Goal: Information Seeking & Learning: Find specific fact

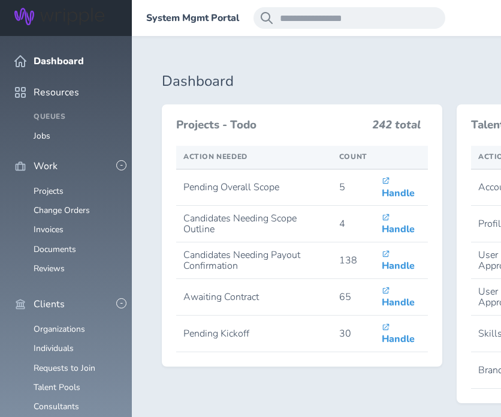
click at [146, 18] on span at bounding box center [146, 18] width 0 height 0
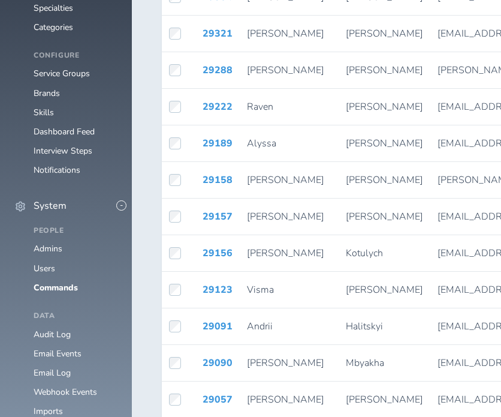
scroll to position [925, 0]
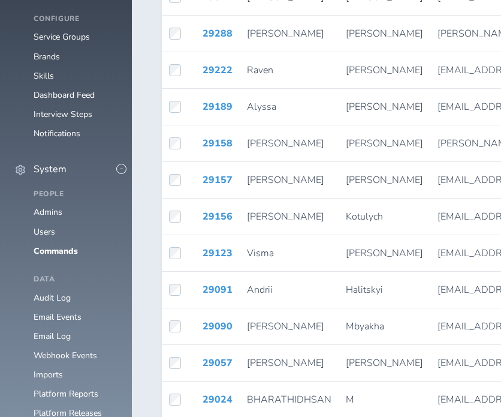
paste input "**********"
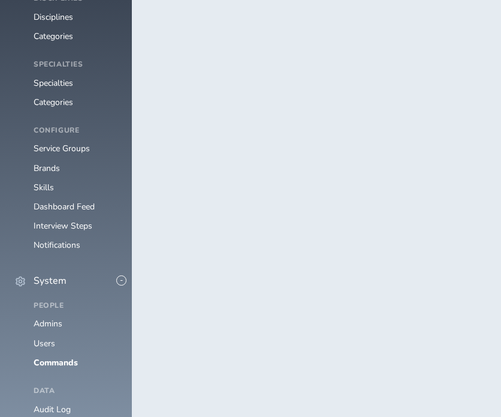
scroll to position [834, 0]
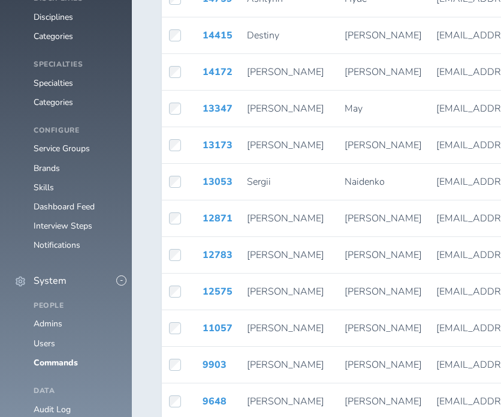
scroll to position [925, 0]
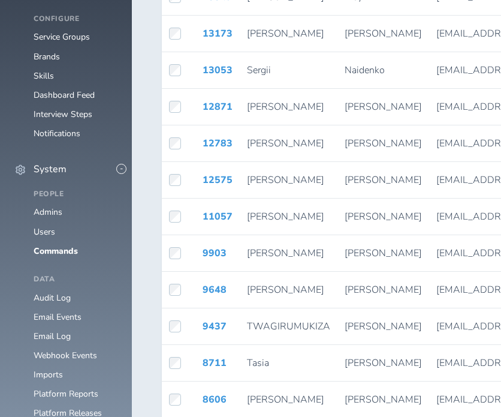
scroll to position [813, 0]
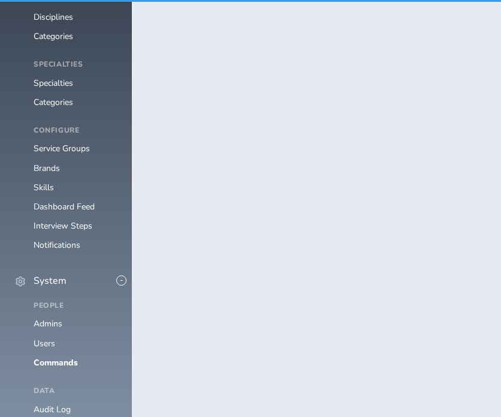
scroll to position [834, 0]
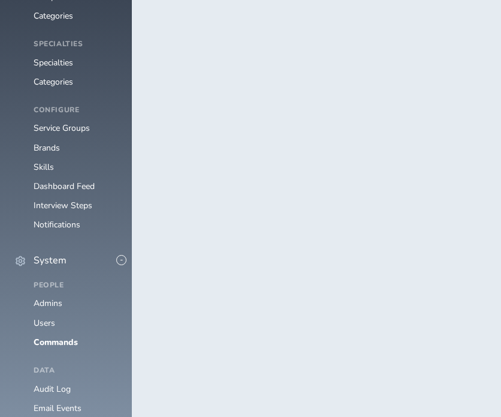
drag, startPoint x: 192, startPoint y: 330, endPoint x: 217, endPoint y: 332, distance: 25.2
drag, startPoint x: 190, startPoint y: 332, endPoint x: 291, endPoint y: 340, distance: 101.1
copy span "[EMAIL_ADDRESS][DOMAIN_NAME]"
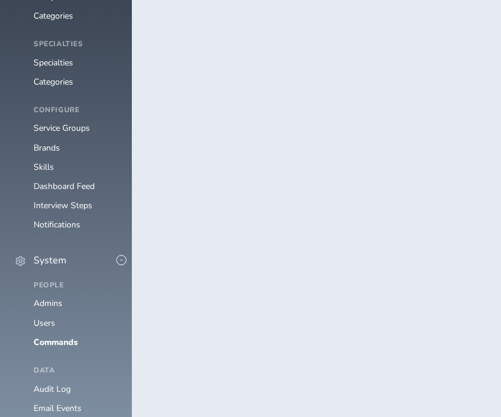
paste input "*****"
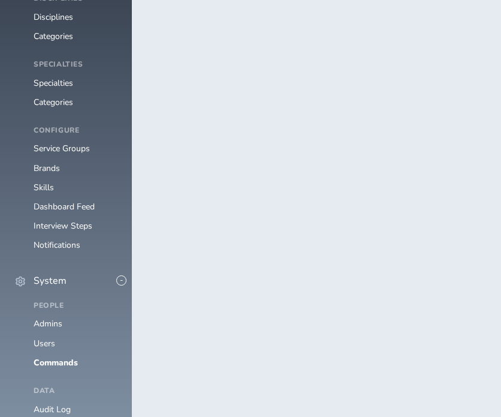
scroll to position [834, 0]
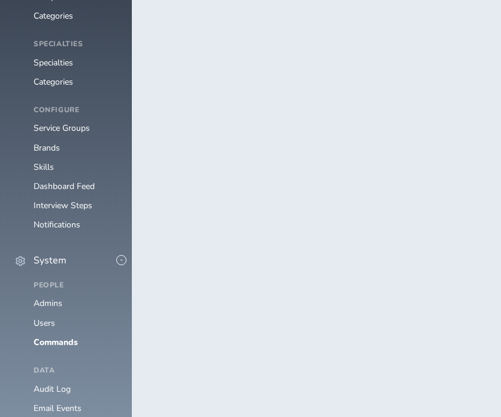
drag, startPoint x: 189, startPoint y: 334, endPoint x: 297, endPoint y: 339, distance: 108.1
copy span "[EMAIL_ADDRESS][DOMAIN_NAME]"
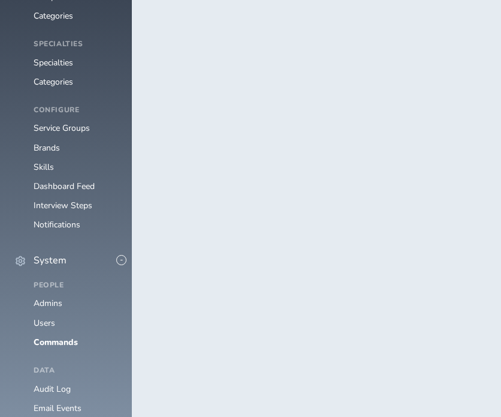
paste input "*"
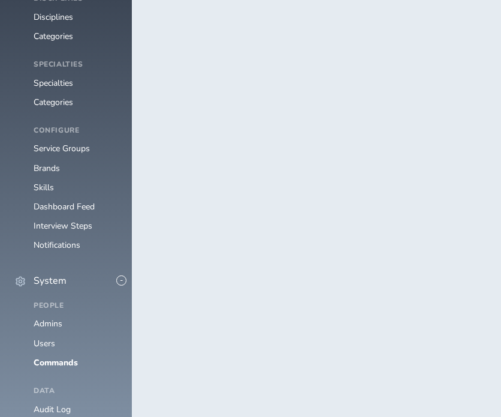
scroll to position [834, 0]
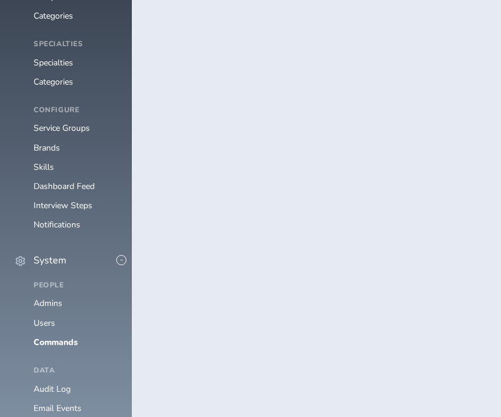
drag, startPoint x: 200, startPoint y: 331, endPoint x: 296, endPoint y: 338, distance: 96.8
copy span "[EMAIL_ADDRESS][DOMAIN_NAME]"
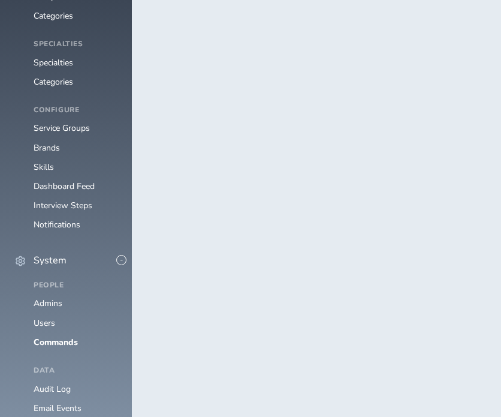
paste input "search"
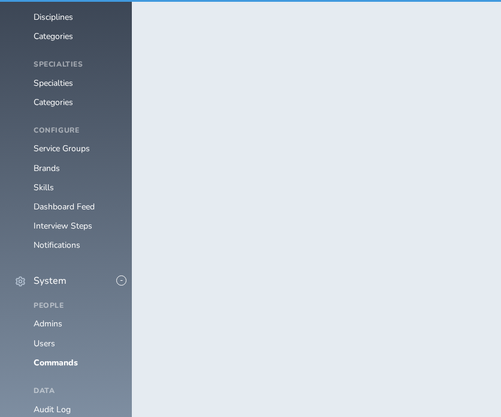
scroll to position [834, 0]
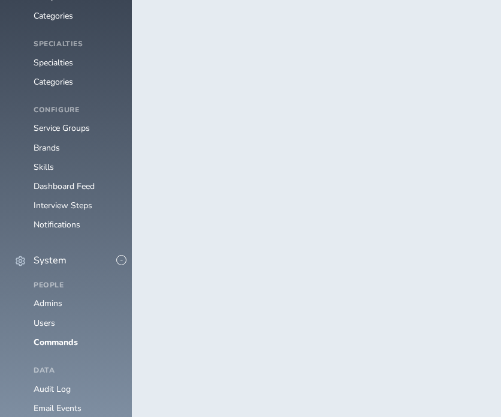
drag, startPoint x: 191, startPoint y: 332, endPoint x: 290, endPoint y: 332, distance: 99.0
drag, startPoint x: 290, startPoint y: 332, endPoint x: 191, endPoint y: 336, distance: 99.1
copy span "[PERSON_NAME][EMAIL_ADDRESS][PERSON_NAME][DOMAIN_NAME]"
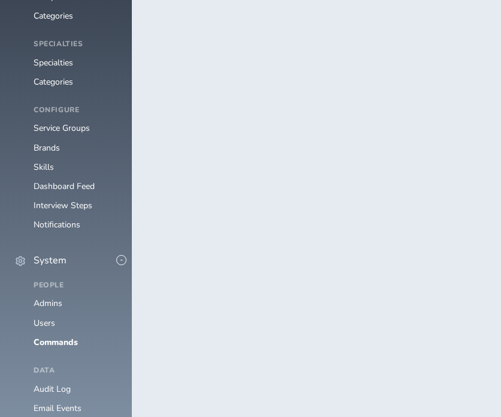
paste input "search"
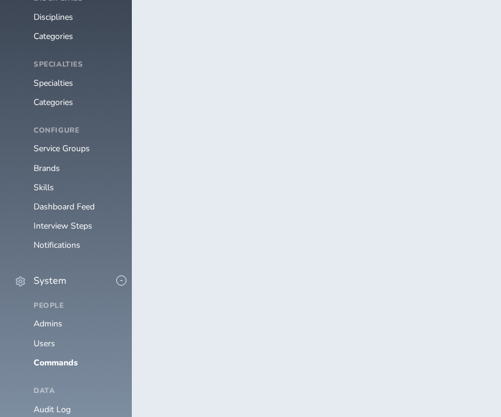
scroll to position [834, 0]
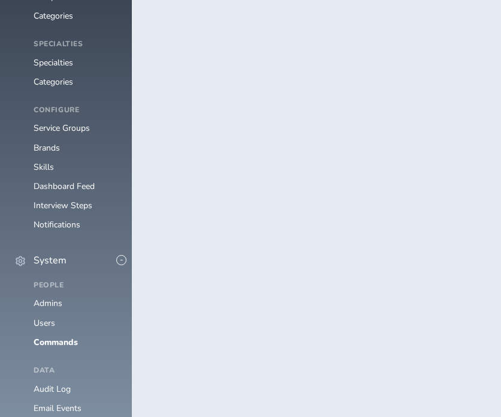
type input "**********"
drag, startPoint x: 193, startPoint y: 331, endPoint x: 303, endPoint y: 330, distance: 111.0
copy span "[EMAIL_ADDRESS][DOMAIN_NAME]"
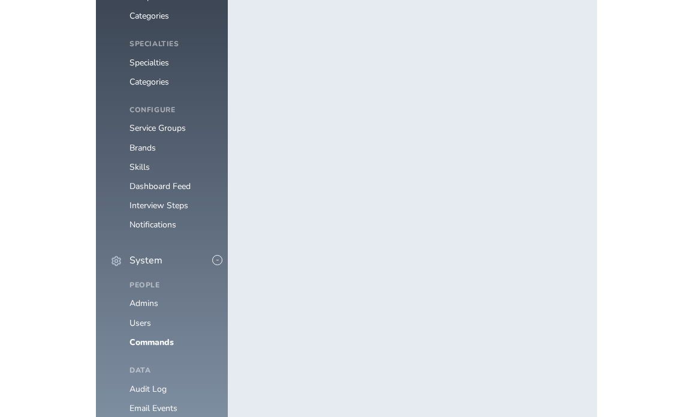
scroll to position [243, 0]
